Goal: Check status

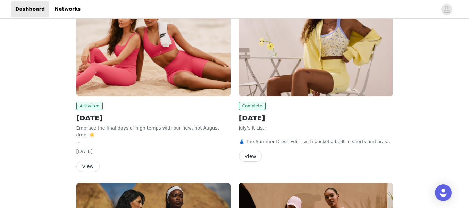
scroll to position [130, 0]
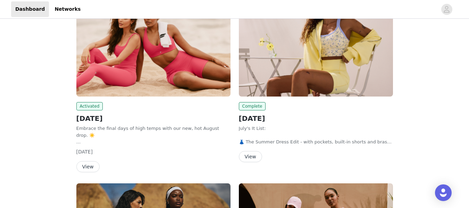
click at [84, 168] on button "View" at bounding box center [87, 166] width 23 height 11
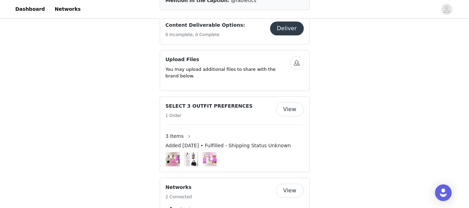
scroll to position [422, 0]
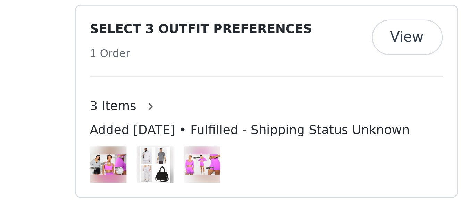
click at [187, 152] on img at bounding box center [191, 159] width 12 height 14
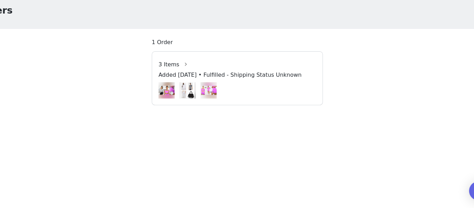
click at [186, 104] on div at bounding box center [237, 105] width 138 height 14
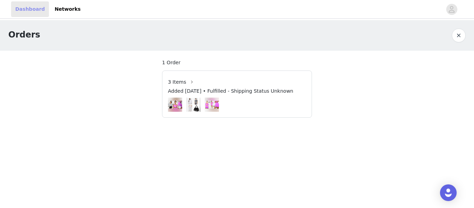
click at [23, 7] on link "Dashboard" at bounding box center [30, 9] width 38 height 16
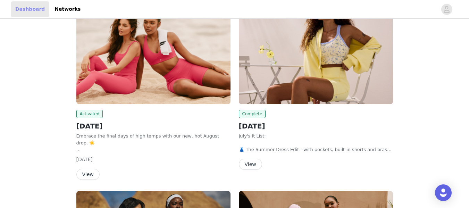
scroll to position [123, 0]
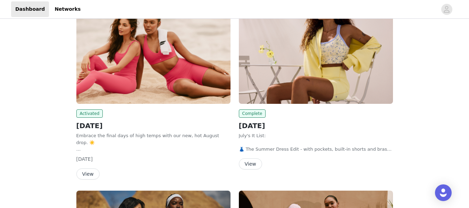
click at [87, 170] on button "View" at bounding box center [87, 173] width 23 height 11
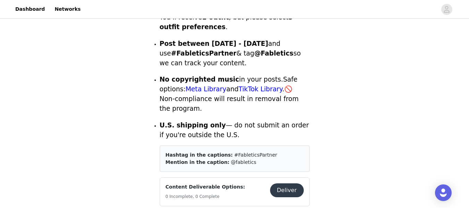
scroll to position [259, 0]
